Goal: Transaction & Acquisition: Purchase product/service

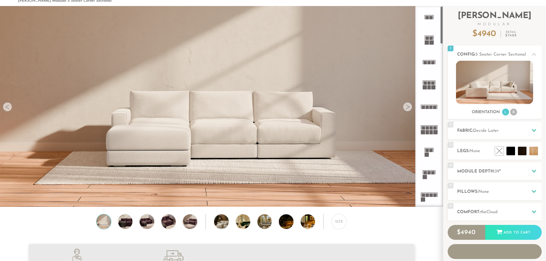
click at [427, 199] on icon at bounding box center [429, 197] width 22 height 22
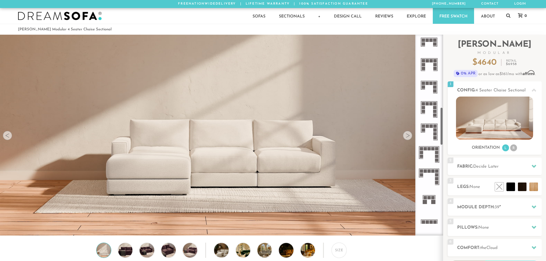
scroll to position [388, 0]
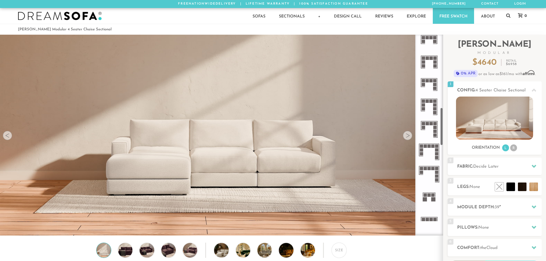
click at [425, 42] on rect at bounding box center [423, 41] width 3 height 3
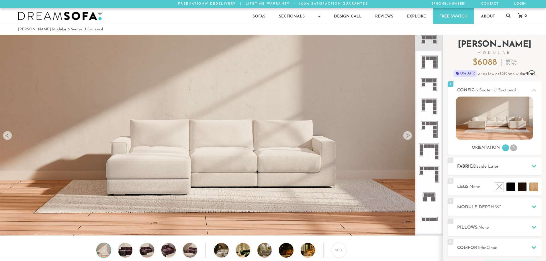
click at [484, 168] on span "Decide Later" at bounding box center [487, 167] width 26 height 4
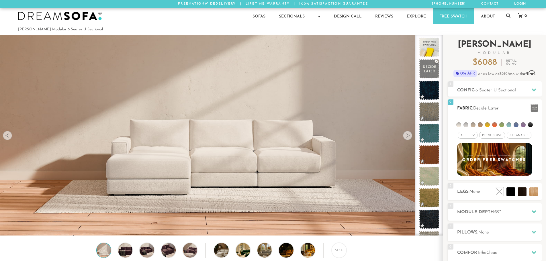
click at [516, 125] on li at bounding box center [516, 124] width 5 height 5
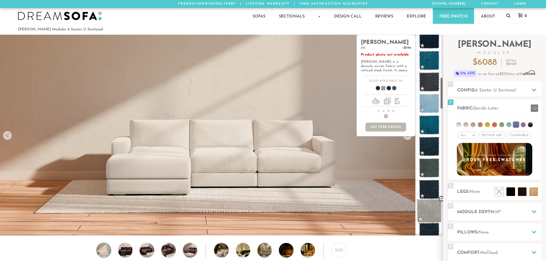
scroll to position [267, 0]
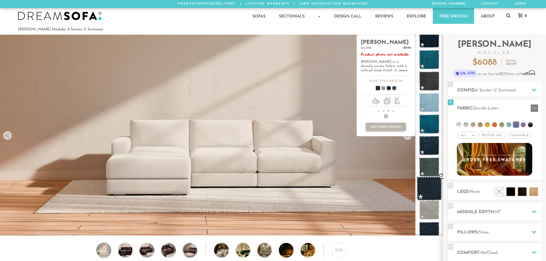
click at [431, 185] on span at bounding box center [430, 189] width 26 height 24
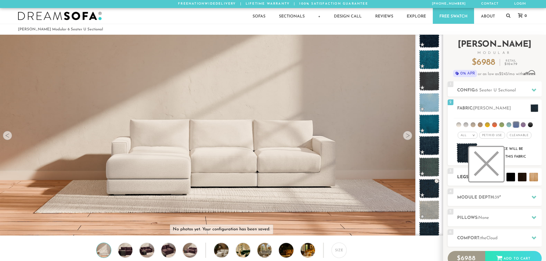
click at [496, 178] on li at bounding box center [487, 164] width 34 height 34
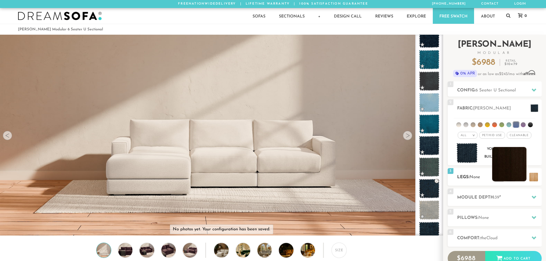
click at [519, 177] on li at bounding box center [510, 164] width 34 height 34
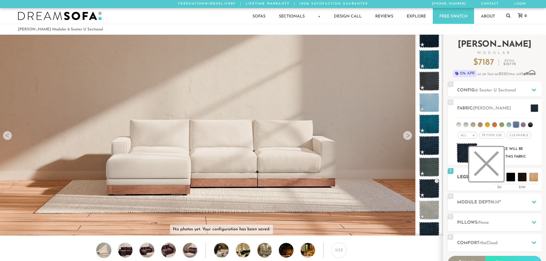
click at [499, 178] on li at bounding box center [487, 164] width 34 height 34
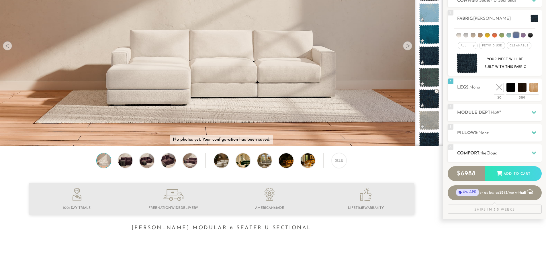
scroll to position [92, 0]
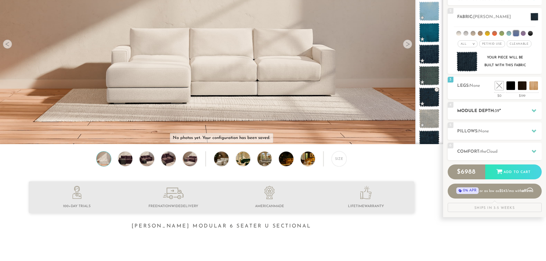
click at [524, 111] on h2 "Module Depth: 39 "" at bounding box center [500, 111] width 85 height 7
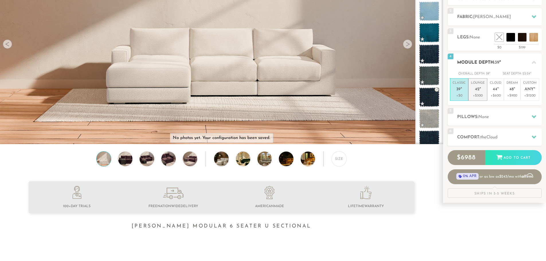
click at [477, 96] on p "+$300" at bounding box center [478, 95] width 14 height 5
click at [509, 119] on h2 "Pillows: None" at bounding box center [500, 117] width 85 height 7
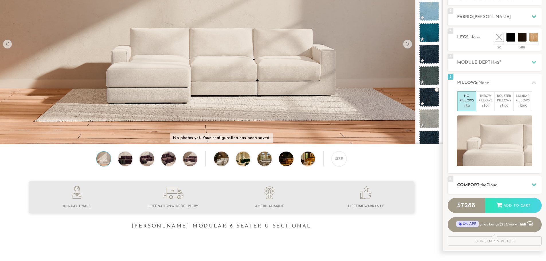
click at [487, 184] on span "the" at bounding box center [484, 185] width 6 height 4
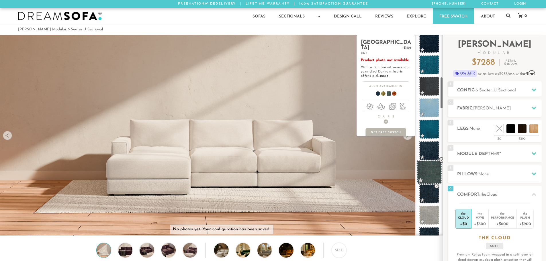
scroll to position [260, 0]
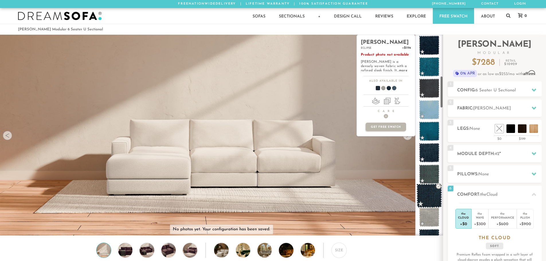
click at [432, 196] on span at bounding box center [430, 196] width 26 height 24
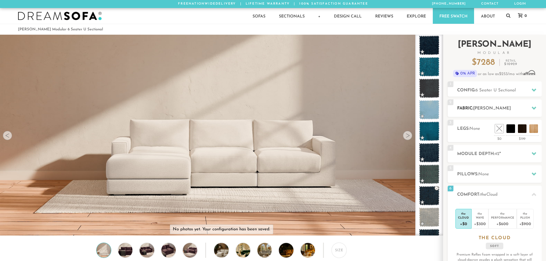
click at [534, 106] on icon at bounding box center [534, 108] width 5 height 5
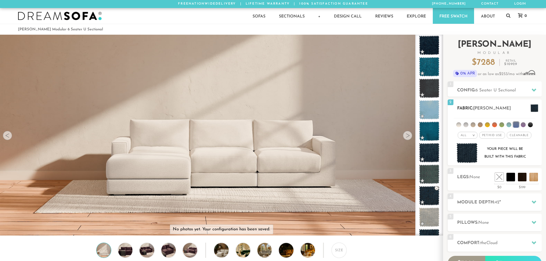
click at [501, 137] on span "Pet/Kid Use x" at bounding box center [493, 135] width 26 height 7
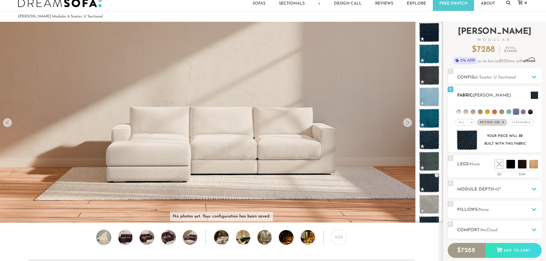
scroll to position [14, 0]
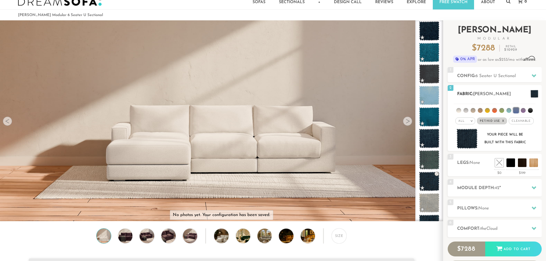
click at [468, 123] on div "All >" at bounding box center [466, 121] width 20 height 7
click at [465, 131] on li "All" at bounding box center [466, 128] width 20 height 8
click at [517, 112] on li at bounding box center [516, 111] width 6 height 6
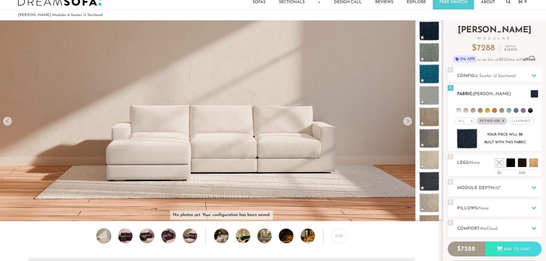
click at [505, 121] on span "Pet/Kid Use x" at bounding box center [492, 121] width 30 height 7
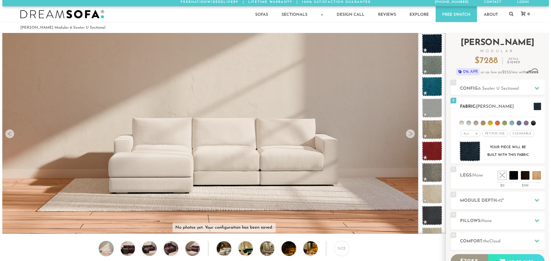
scroll to position [0, 0]
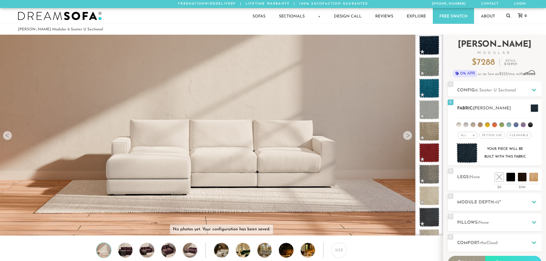
click at [534, 112] on span at bounding box center [535, 108] width 8 height 8
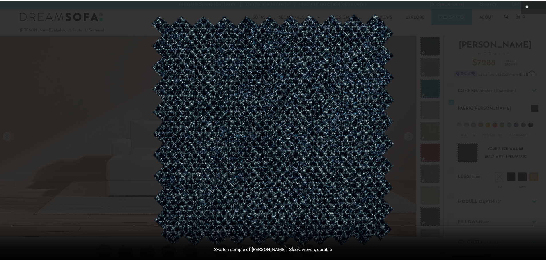
scroll to position [6725, 546]
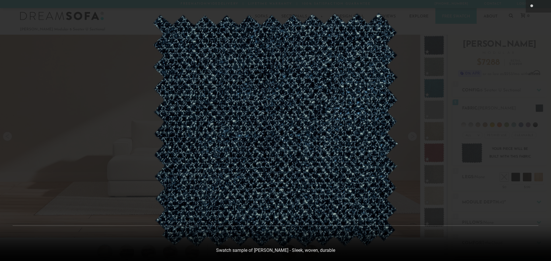
click at [56, 57] on div at bounding box center [275, 130] width 551 height 261
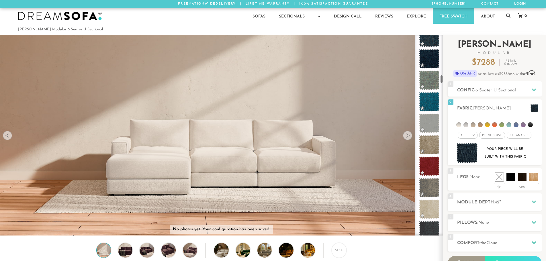
scroll to position [934, 0]
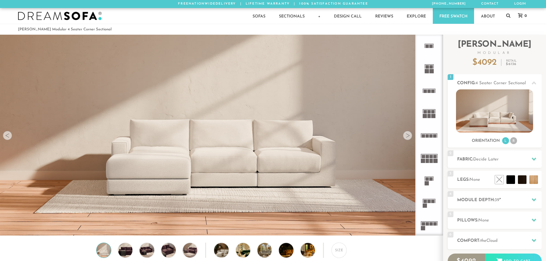
scroll to position [6717, 542]
click at [410, 138] on div at bounding box center [407, 135] width 9 height 9
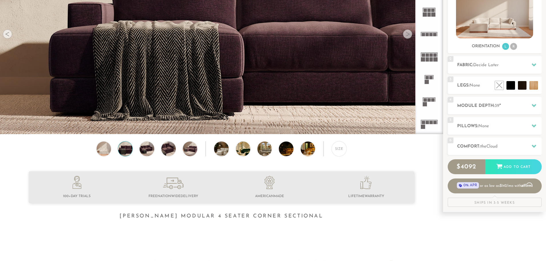
scroll to position [106, 0]
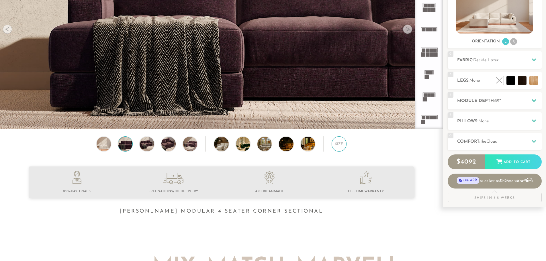
click at [340, 144] on div "Size" at bounding box center [339, 144] width 15 height 15
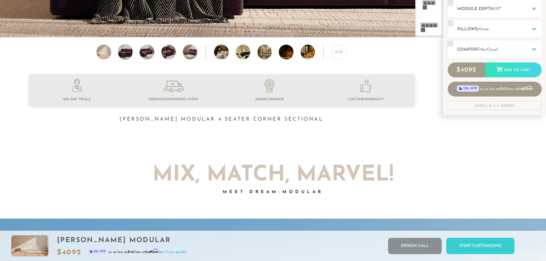
scroll to position [0, 0]
